Goal: Task Accomplishment & Management: Use online tool/utility

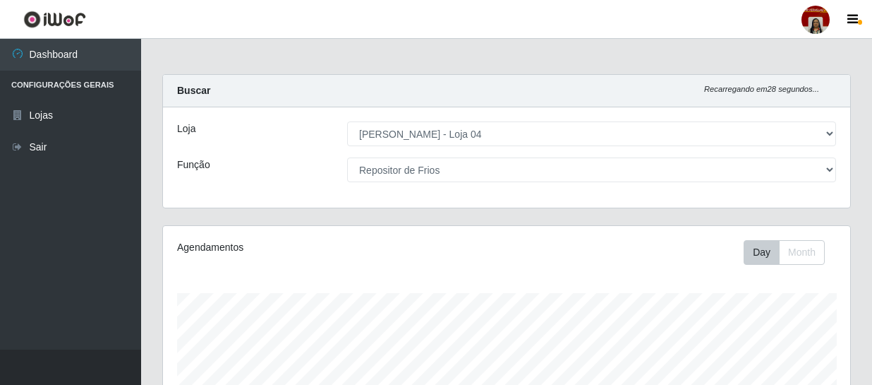
select select "251"
select select "112"
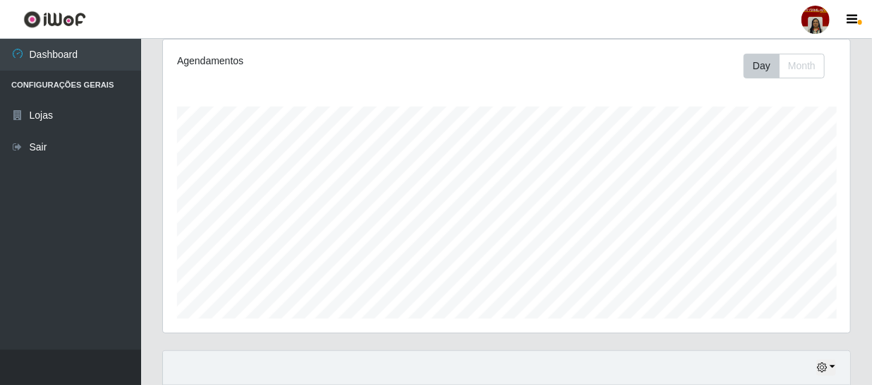
scroll to position [74, 0]
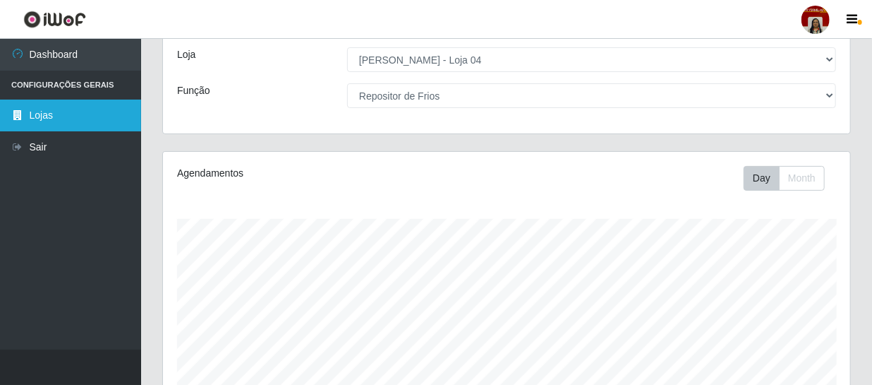
click at [86, 109] on link "Lojas" at bounding box center [70, 116] width 141 height 32
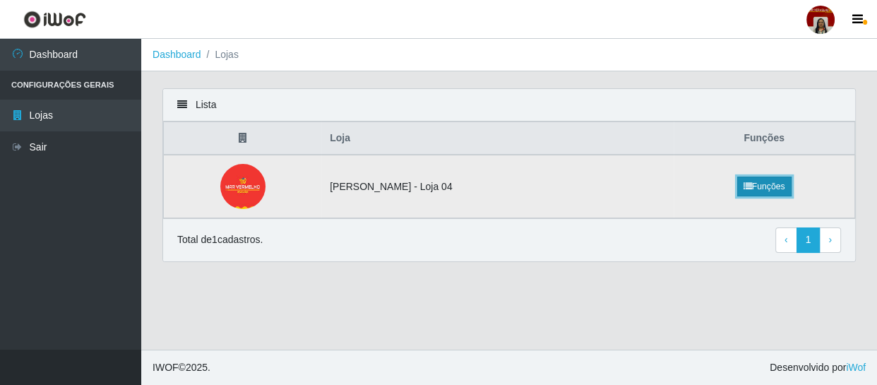
click at [755, 184] on link "Funções" at bounding box center [764, 186] width 54 height 20
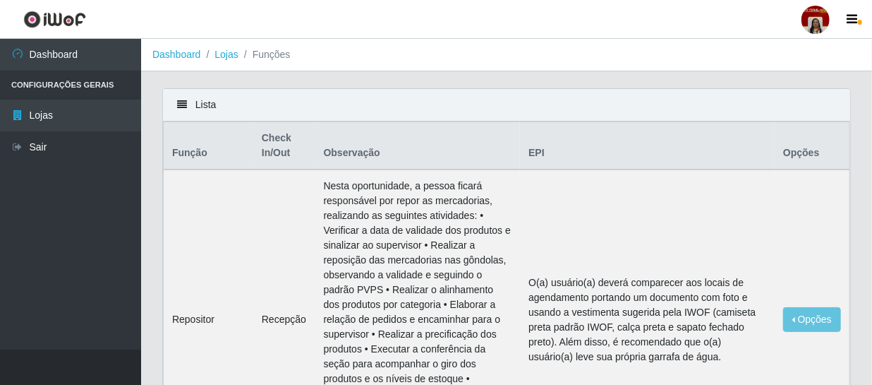
click at [263, 54] on li "Funções" at bounding box center [265, 54] width 52 height 15
click at [179, 102] on icon at bounding box center [182, 105] width 10 height 10
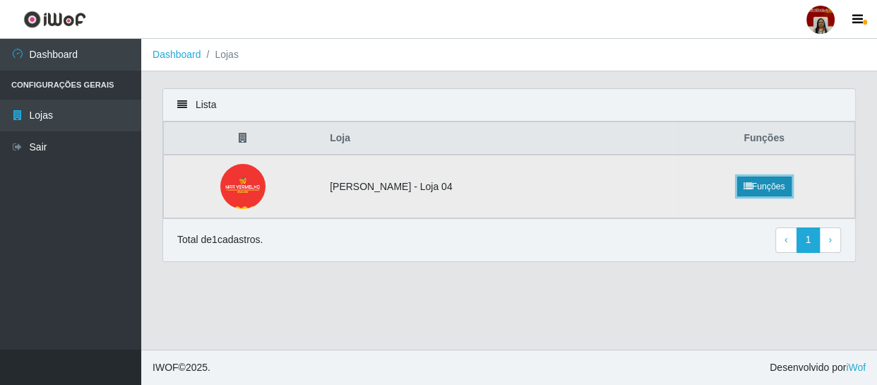
click at [765, 186] on link "Funções" at bounding box center [764, 186] width 54 height 20
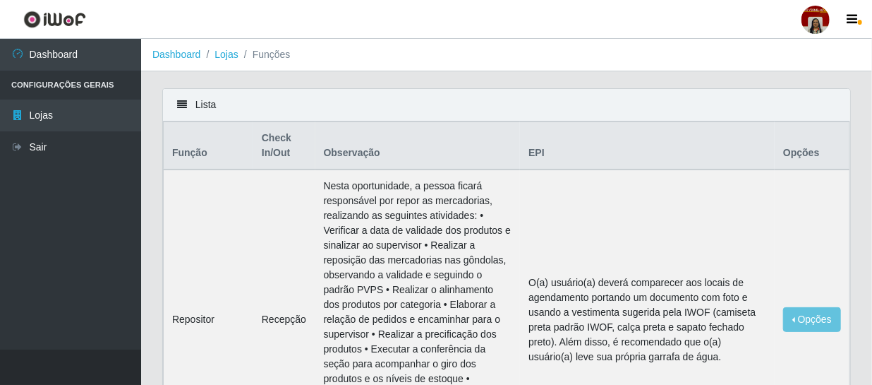
click at [796, 155] on th "Opções" at bounding box center [812, 146] width 75 height 48
click at [208, 114] on div "Lista" at bounding box center [507, 105] width 688 height 32
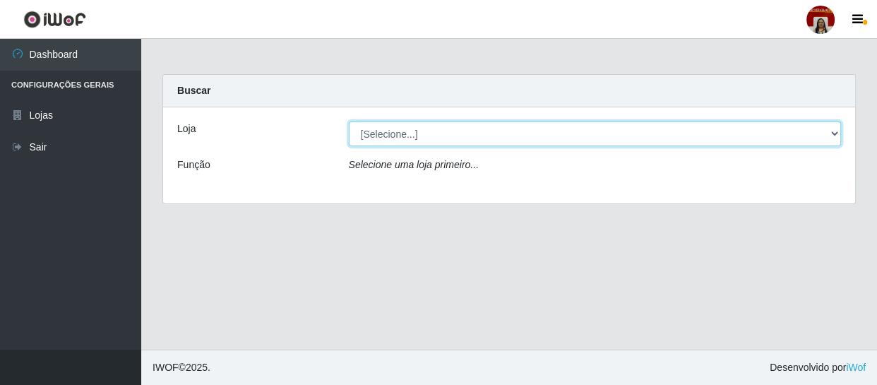
click at [615, 139] on select "[Selecione...] Mar Vermelho - Loja 04" at bounding box center [595, 133] width 493 height 25
select select "251"
click at [349, 121] on select "[Selecione...] Mar Vermelho - Loja 04" at bounding box center [595, 133] width 493 height 25
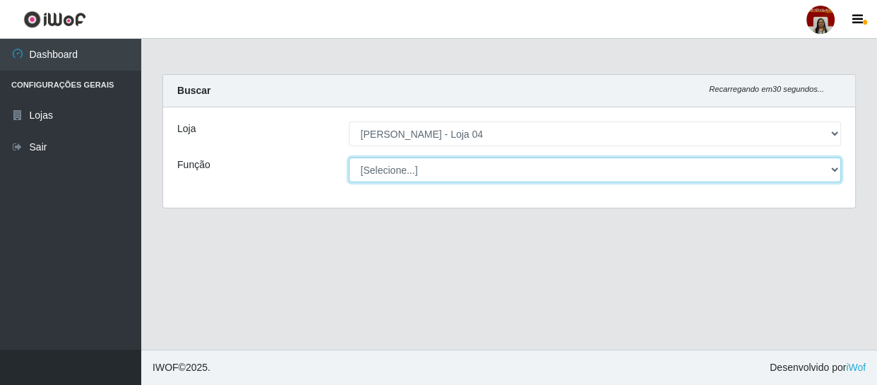
click at [580, 172] on select "[Selecione...] ASG ASG + ASG ++ Auxiliar de Depósito Auxiliar de Depósito + Aux…" at bounding box center [595, 169] width 493 height 25
select select "1"
click at [349, 157] on select "[Selecione...] ASG ASG + ASG ++ Auxiliar de Depósito Auxiliar de Depósito + Aux…" at bounding box center [595, 169] width 493 height 25
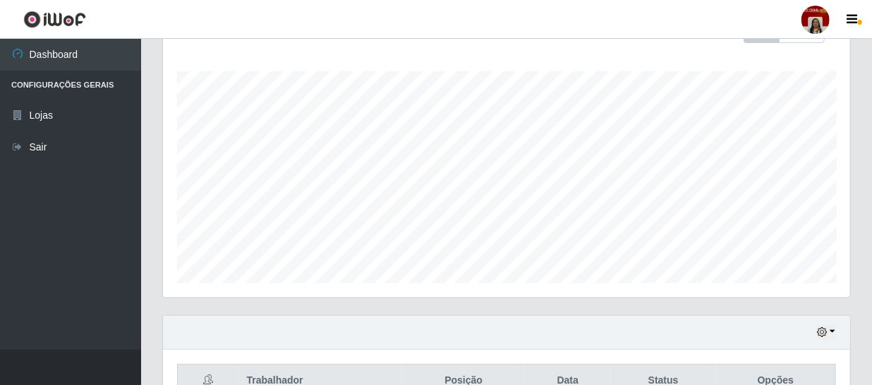
scroll to position [301, 0]
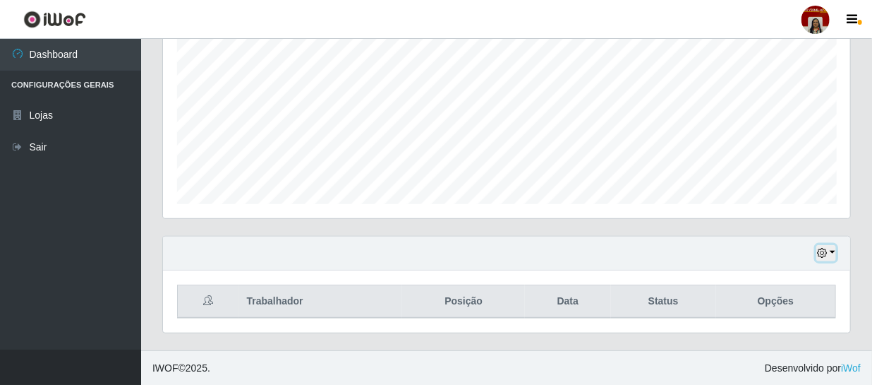
click at [825, 250] on icon "button" at bounding box center [822, 253] width 10 height 10
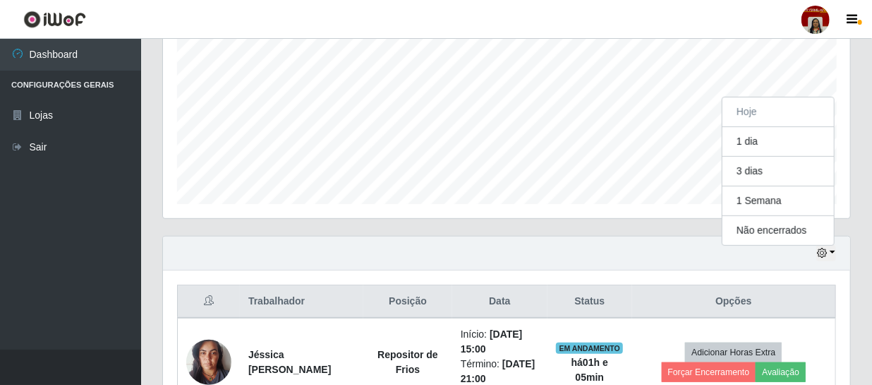
click at [656, 258] on div "Hoje 1 dia 3 dias 1 Semana Não encerrados" at bounding box center [507, 253] width 688 height 34
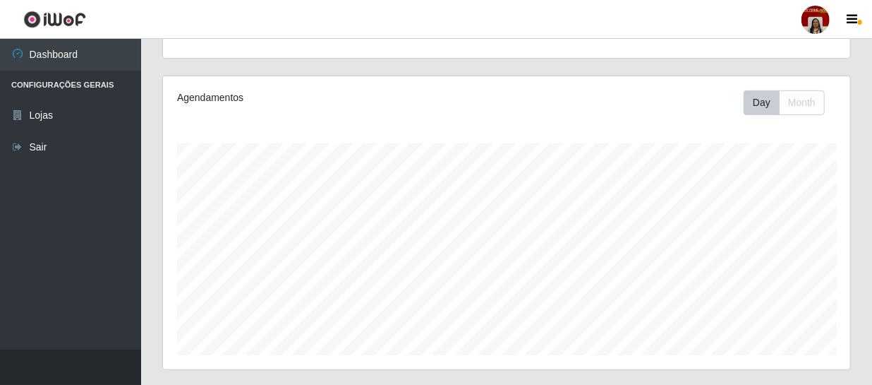
scroll to position [0, 0]
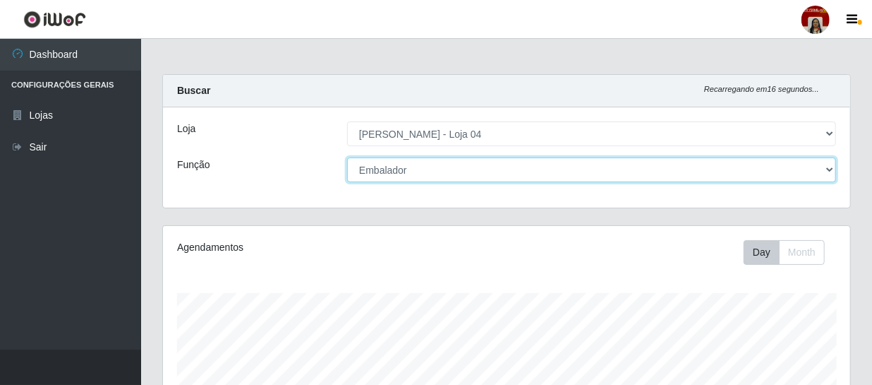
click at [791, 172] on select "[Selecione...] ASG ASG + ASG ++ Auxiliar de Depósito Auxiliar de Depósito + Aux…" at bounding box center [591, 169] width 489 height 25
click at [347, 157] on select "[Selecione...] ASG ASG + ASG ++ Auxiliar de Depósito Auxiliar de Depósito + Aux…" at bounding box center [591, 169] width 489 height 25
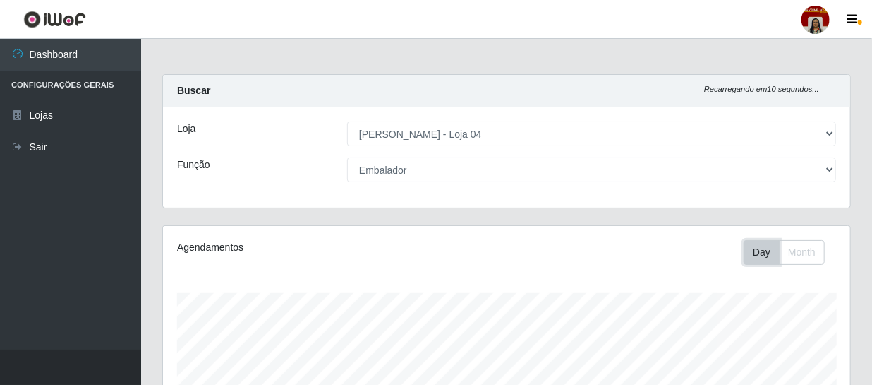
click at [757, 253] on button "Day" at bounding box center [762, 252] width 36 height 25
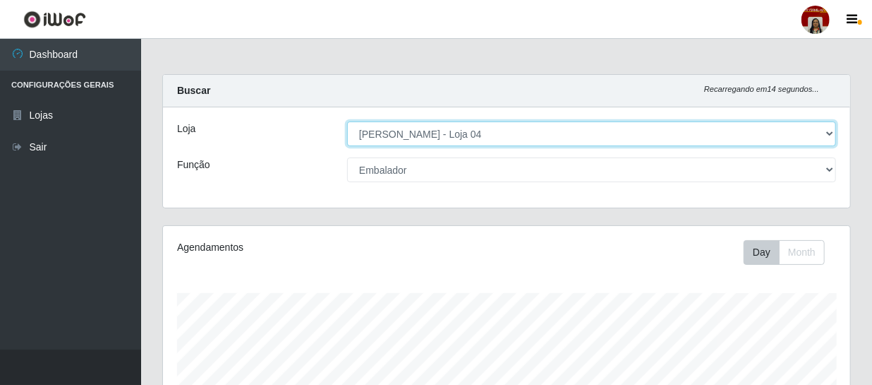
click at [565, 137] on select "[Selecione...] Mar Vermelho - Loja 04" at bounding box center [591, 133] width 489 height 25
click at [347, 121] on select "[Selecione...] Mar Vermelho - Loja 04" at bounding box center [591, 133] width 489 height 25
click at [647, 136] on select "[Selecione...] Mar Vermelho - Loja 04" at bounding box center [591, 133] width 489 height 25
click at [649, 136] on select "[Selecione...] Mar Vermelho - Loja 04" at bounding box center [591, 133] width 489 height 25
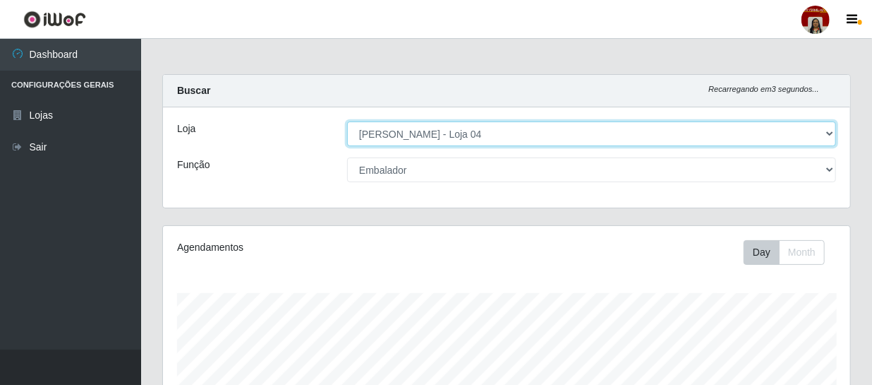
click at [647, 131] on select "[Selecione...] Mar Vermelho - Loja 04" at bounding box center [591, 133] width 489 height 25
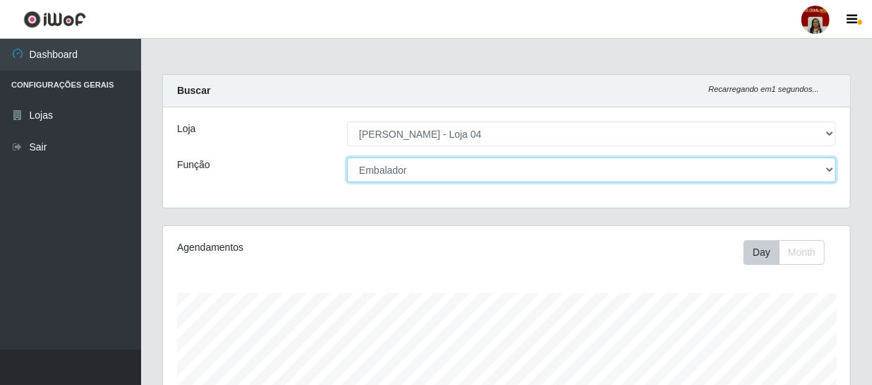
click at [778, 170] on select "[Selecione...] ASG ASG + ASG ++ Auxiliar de Depósito Auxiliar de Depósito + Aux…" at bounding box center [591, 169] width 489 height 25
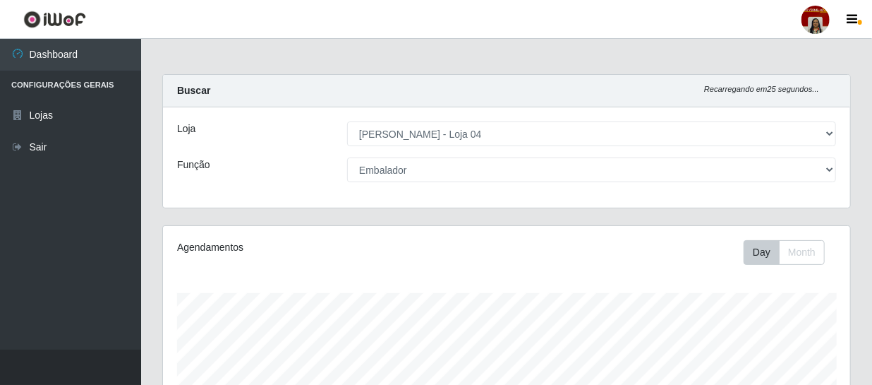
click at [283, 43] on main "Carregando... Buscar Recarregando em 25 segundos... Loja [Selecione...] Mar Ver…" at bounding box center [506, 345] width 731 height 612
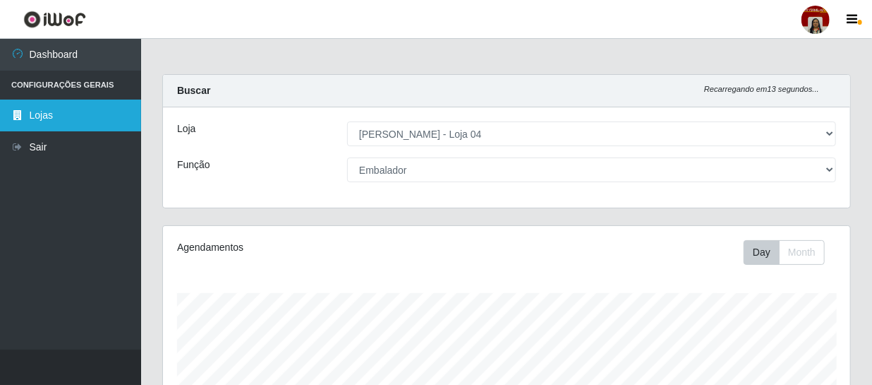
click at [62, 124] on link "Lojas" at bounding box center [70, 116] width 141 height 32
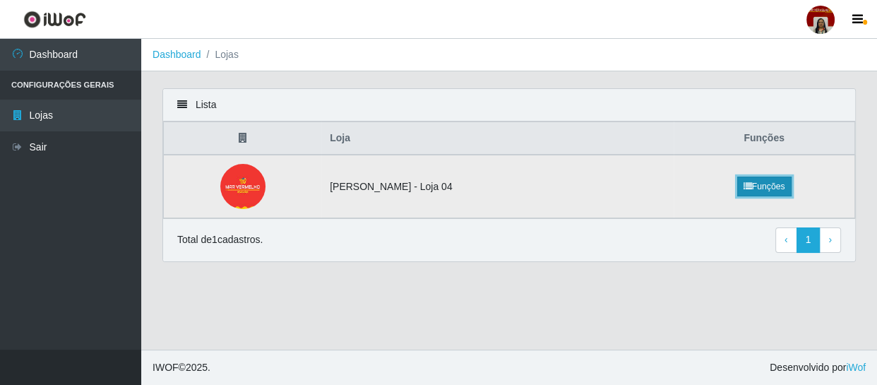
click at [754, 184] on link "Funções" at bounding box center [764, 186] width 54 height 20
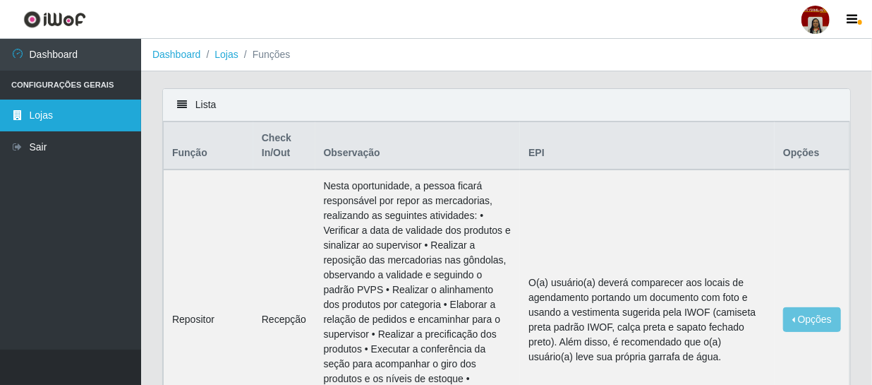
click at [66, 116] on link "Lojas" at bounding box center [70, 116] width 141 height 32
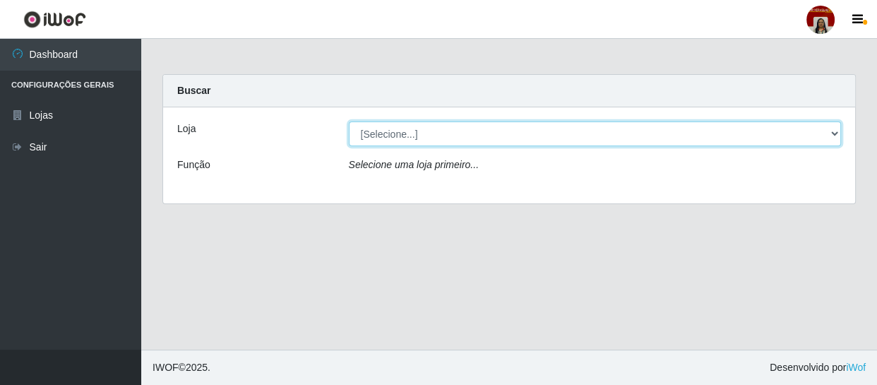
click at [397, 134] on select "[Selecione...] Mar Vermelho - Loja 04" at bounding box center [595, 133] width 493 height 25
select select "251"
click at [349, 121] on select "[Selecione...] Mar Vermelho - Loja 04" at bounding box center [595, 133] width 493 height 25
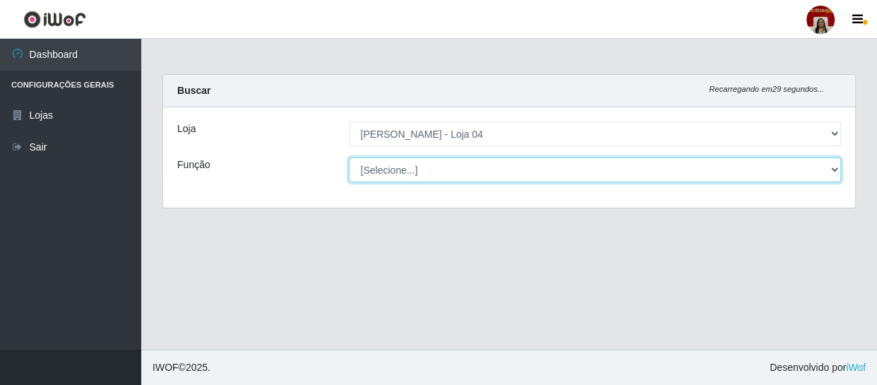
click at [738, 165] on select "[Selecione...] ASG ASG + ASG ++ Auxiliar de Depósito Auxiliar de Depósito + Aux…" at bounding box center [595, 169] width 493 height 25
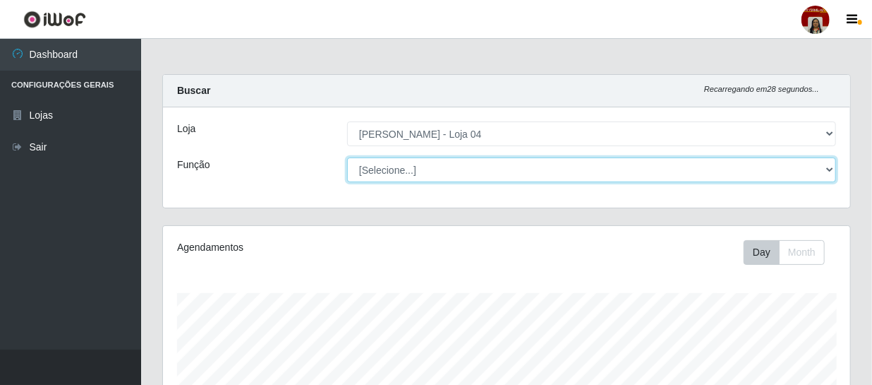
scroll to position [293, 688]
select select "1"
click at [347, 157] on select "[Selecione...] ASG ASG + ASG ++ Auxiliar de Depósito Auxiliar de Depósito + Aux…" at bounding box center [591, 169] width 489 height 25
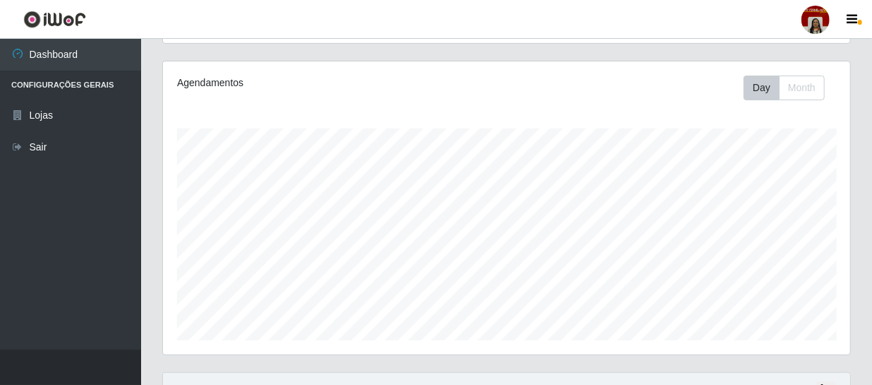
scroll to position [301, 0]
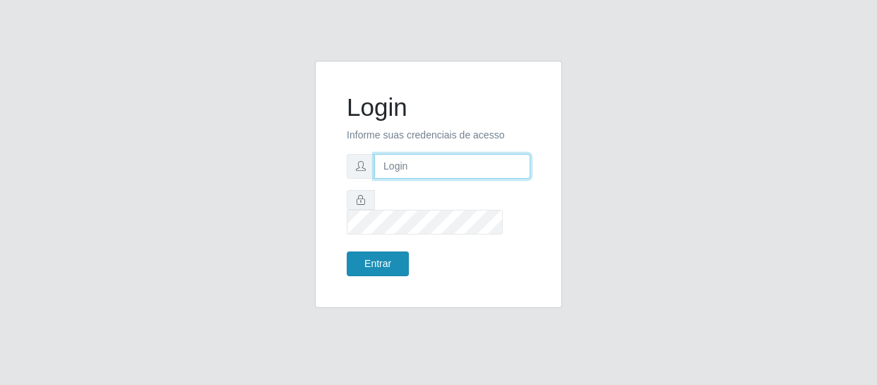
type input "[EMAIL_ADDRESS][DOMAIN_NAME]"
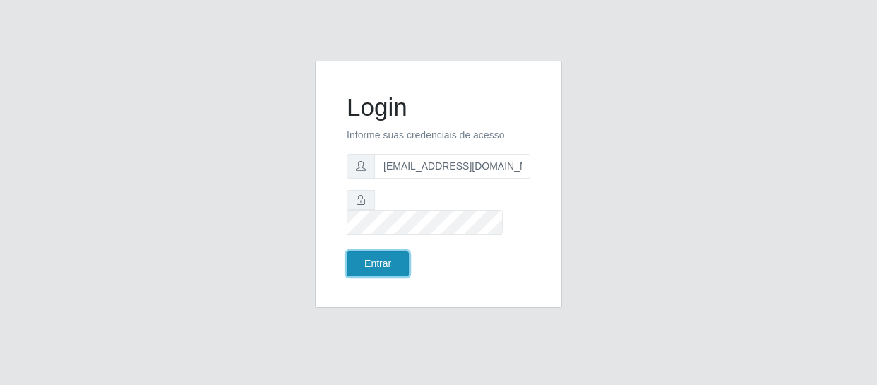
click at [379, 251] on button "Entrar" at bounding box center [378, 263] width 62 height 25
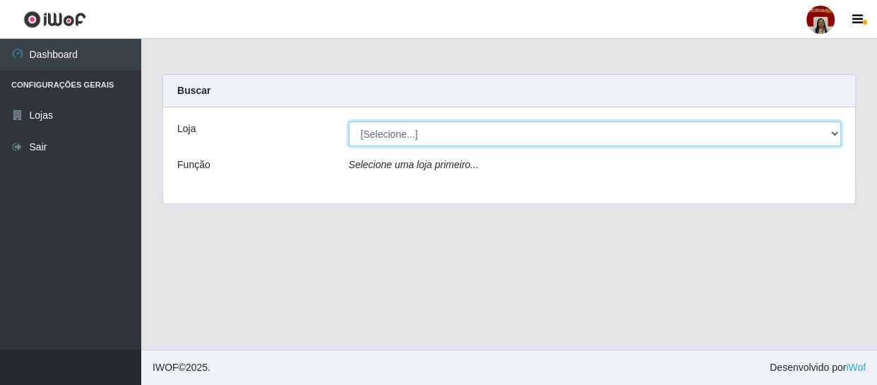
click at [403, 124] on select "[Selecione...] Mar Vermelho - Loja 04" at bounding box center [595, 133] width 493 height 25
select select "251"
click at [349, 121] on select "[Selecione...] Mar Vermelho - Loja 04" at bounding box center [595, 133] width 493 height 25
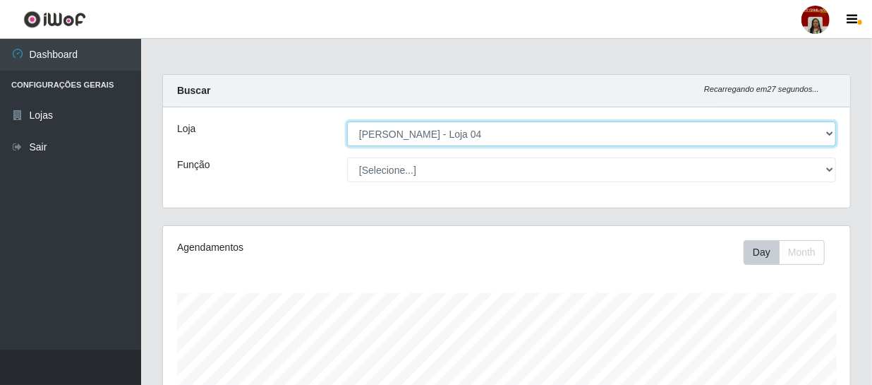
scroll to position [293, 688]
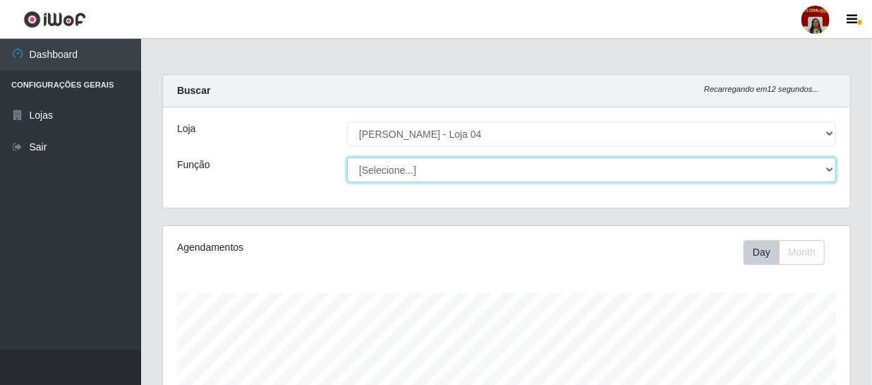
click at [808, 172] on select "[Selecione...] ASG ASG + ASG ++ Auxiliar de Depósito Auxiliar de Depósito + Aux…" at bounding box center [591, 169] width 489 height 25
click at [347, 157] on select "[Selecione...] ASG ASG + ASG ++ Auxiliar de Depósito Auxiliar de Depósito + Aux…" at bounding box center [591, 169] width 489 height 25
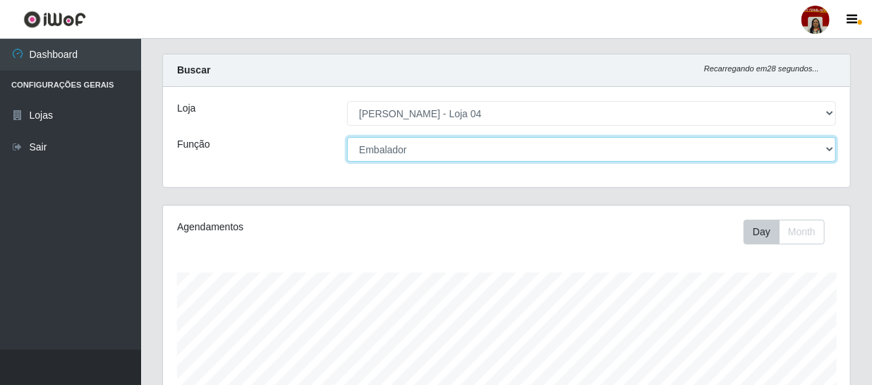
scroll to position [0, 0]
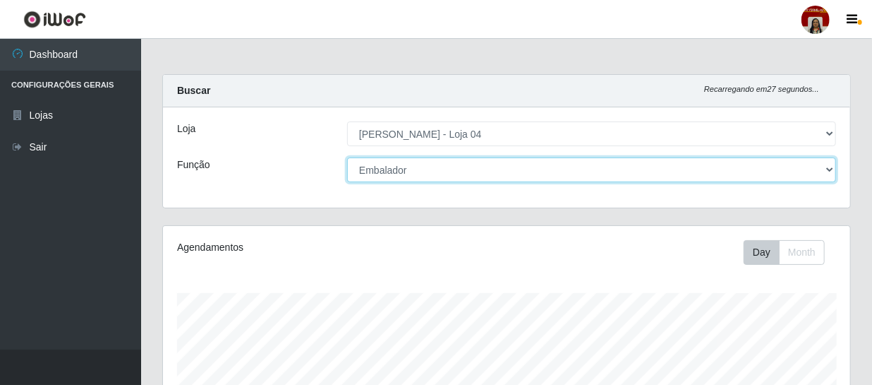
click at [513, 170] on select "[Selecione...] ASG ASG + ASG ++ Auxiliar de Depósito Auxiliar de Depósito + Aux…" at bounding box center [591, 169] width 489 height 25
select select "22"
click at [347, 157] on select "[Selecione...] ASG ASG + ASG ++ Auxiliar de Depósito Auxiliar de Depósito + Aux…" at bounding box center [591, 169] width 489 height 25
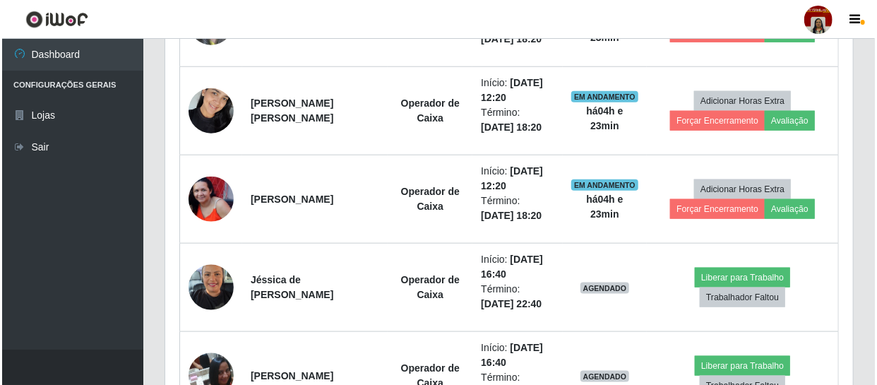
scroll to position [741, 0]
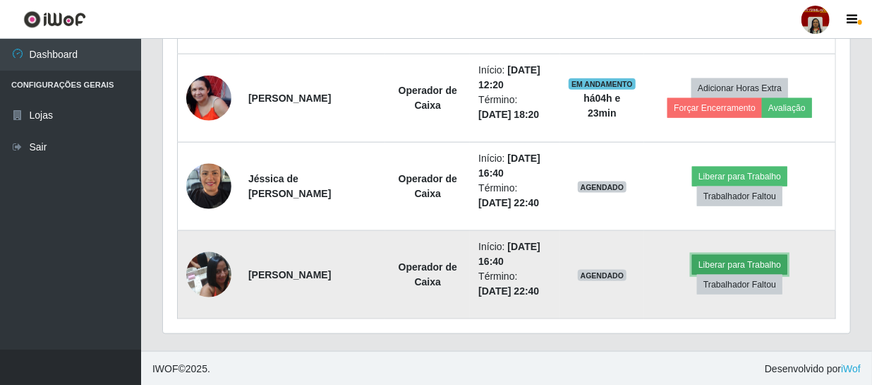
click at [760, 258] on button "Liberar para Trabalho" at bounding box center [739, 265] width 95 height 20
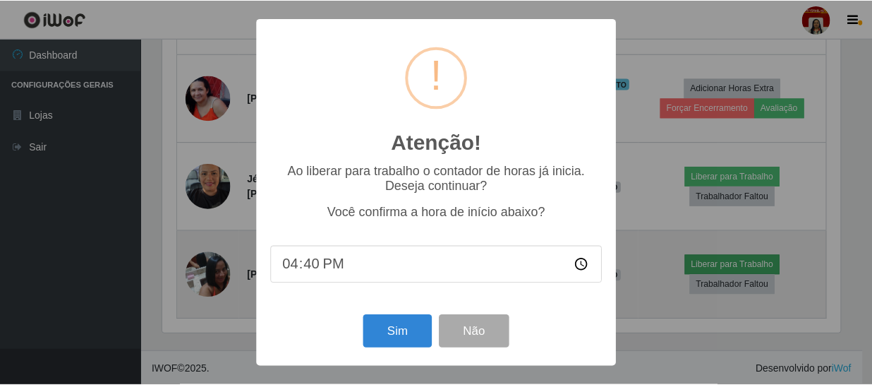
scroll to position [293, 681]
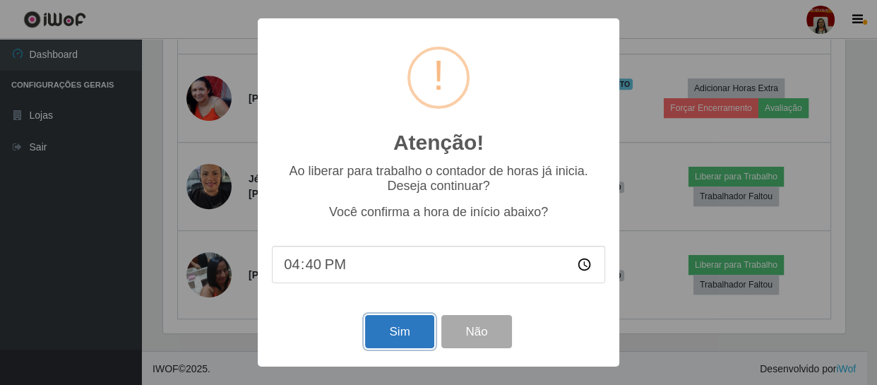
click at [409, 332] on button "Sim" at bounding box center [399, 331] width 68 height 33
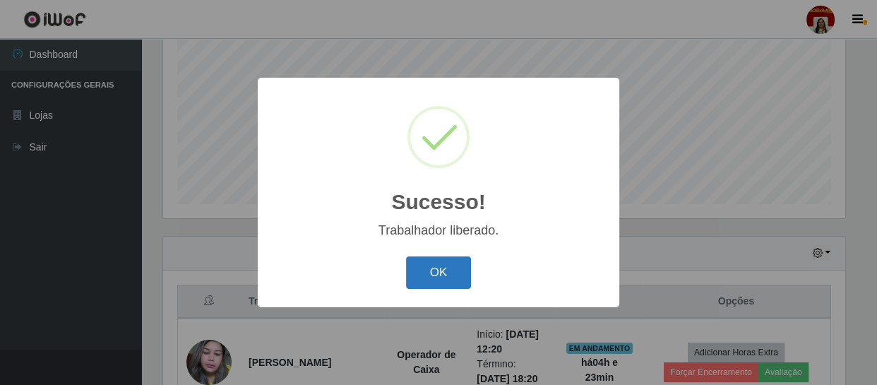
click at [439, 270] on button "OK" at bounding box center [439, 272] width 66 height 33
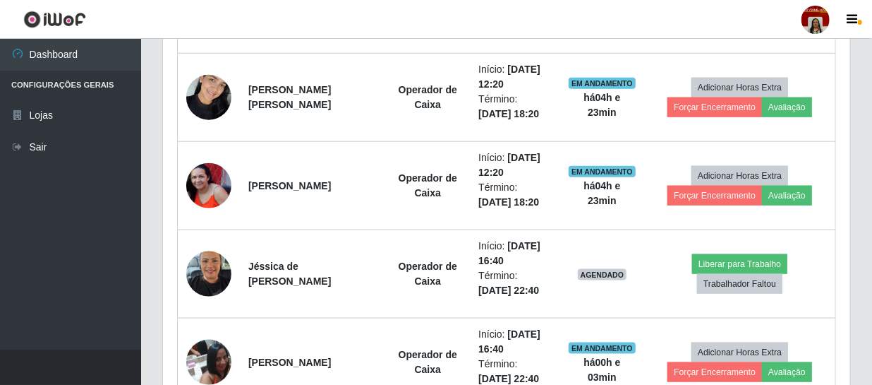
scroll to position [741, 0]
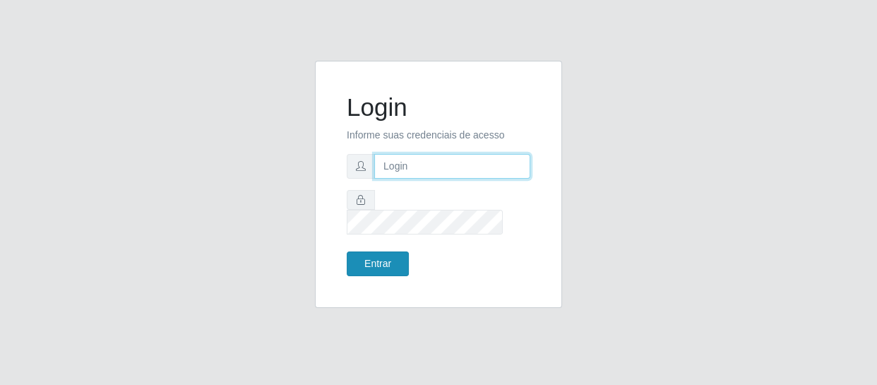
type input "alimentos.loja4@marvermelho.com.br"
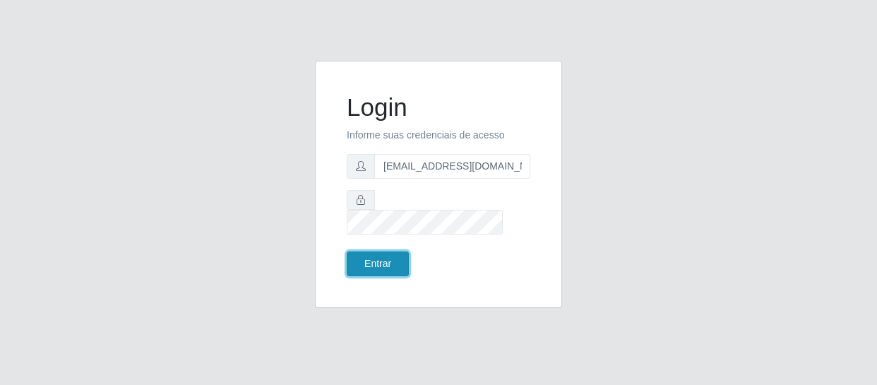
click at [376, 254] on button "Entrar" at bounding box center [378, 263] width 62 height 25
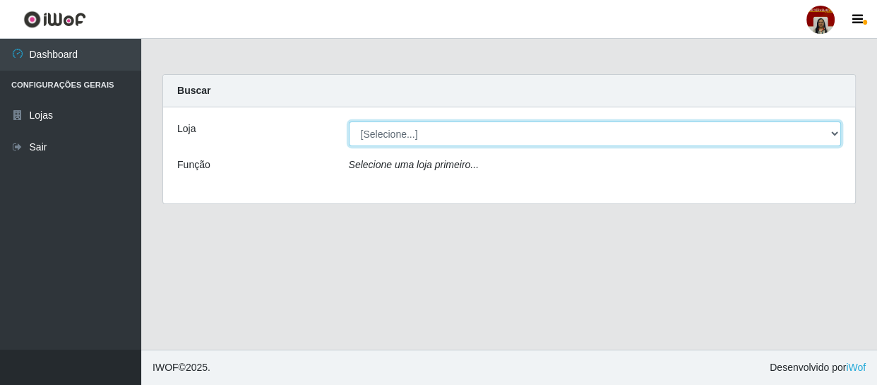
click at [431, 138] on select "[Selecione...] Mar Vermelho - Loja 04" at bounding box center [595, 133] width 493 height 25
select select "251"
click at [349, 121] on select "[Selecione...] Mar Vermelho - Loja 04" at bounding box center [595, 133] width 493 height 25
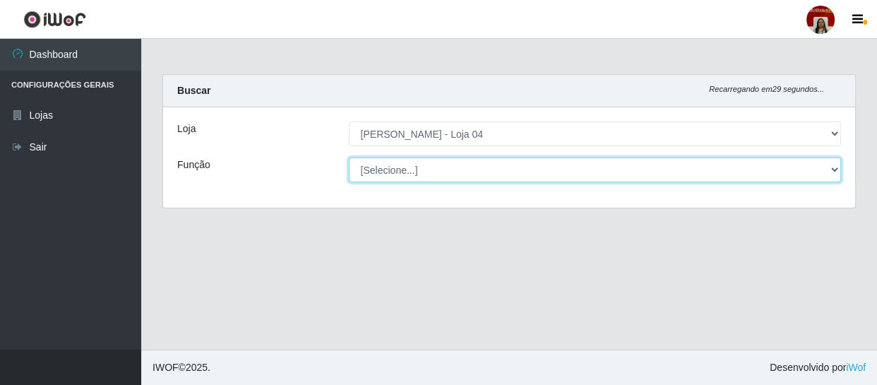
click at [431, 164] on select "[Selecione...] ASG ASG + ASG ++ Auxiliar de Depósito Auxiliar de Depósito + Aux…" at bounding box center [595, 169] width 493 height 25
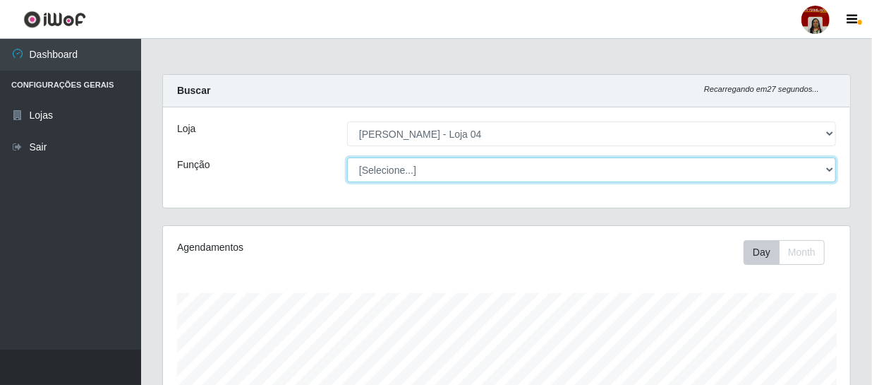
scroll to position [293, 688]
select select "22"
click at [347, 157] on select "[Selecione...] ASG ASG + ASG ++ Auxiliar de Depósito Auxiliar de Depósito + Aux…" at bounding box center [591, 169] width 489 height 25
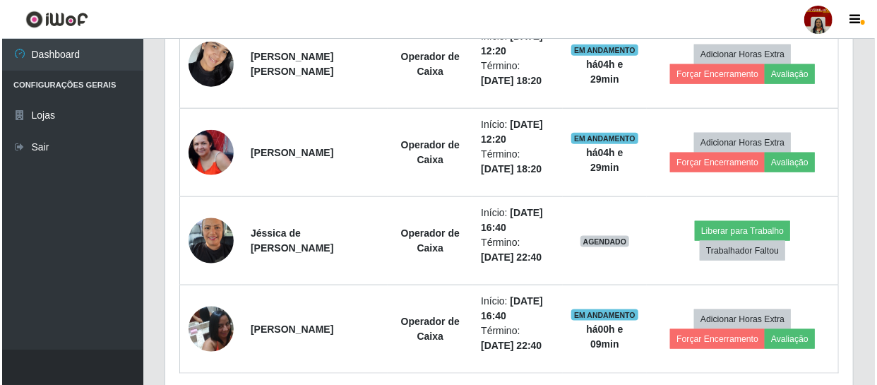
scroll to position [695, 0]
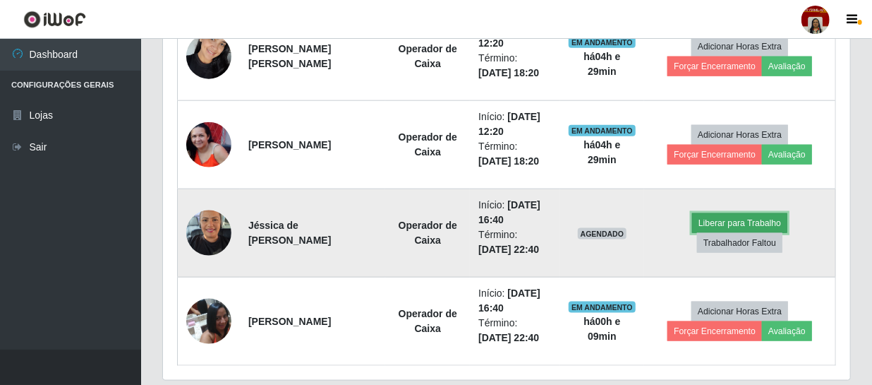
click at [732, 222] on button "Liberar para Trabalho" at bounding box center [739, 223] width 95 height 20
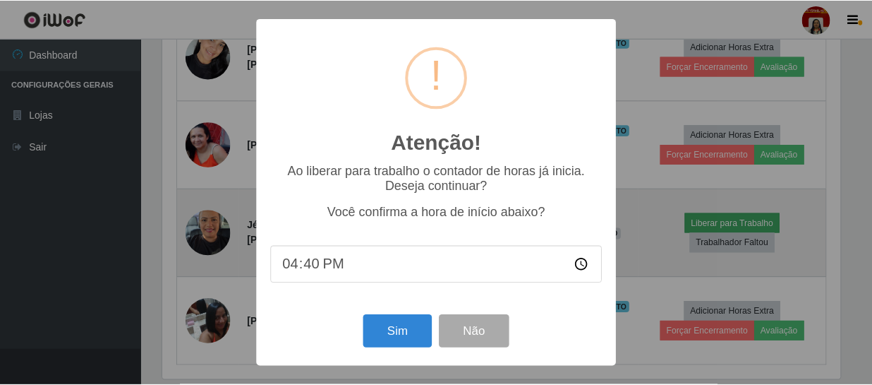
scroll to position [293, 681]
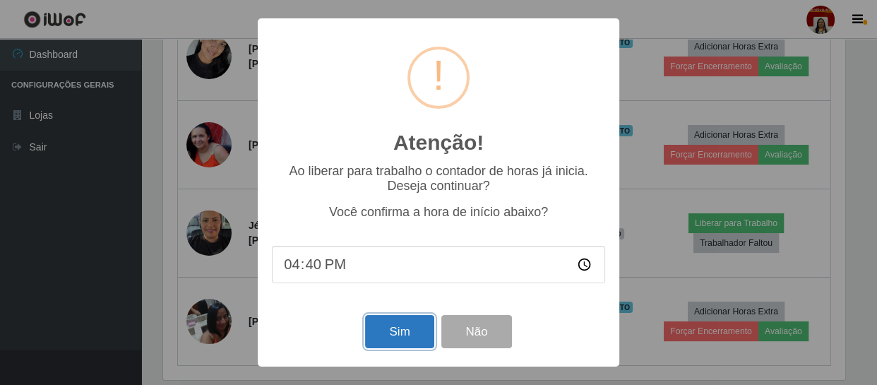
click at [407, 335] on button "Sim" at bounding box center [399, 331] width 68 height 33
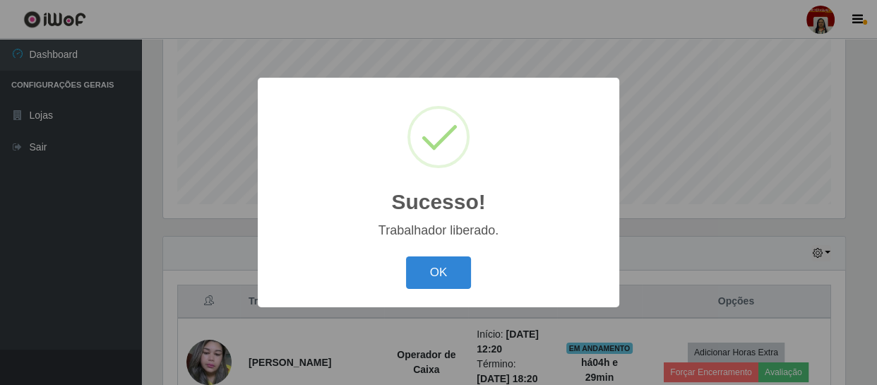
drag, startPoint x: 462, startPoint y: 289, endPoint x: 454, endPoint y: 286, distance: 9.2
click at [462, 289] on div "OK Cancel" at bounding box center [438, 272] width 333 height 40
click at [453, 284] on button "OK" at bounding box center [439, 272] width 66 height 33
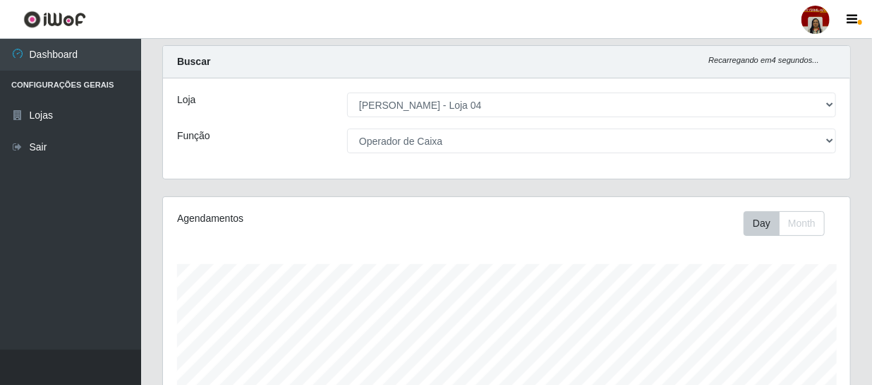
scroll to position [0, 0]
